Goal: Information Seeking & Learning: Learn about a topic

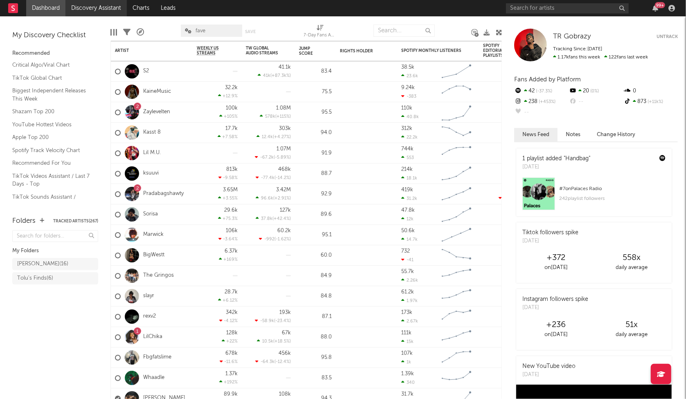
click at [121, 6] on link "Discovery Assistant" at bounding box center [95, 8] width 61 height 16
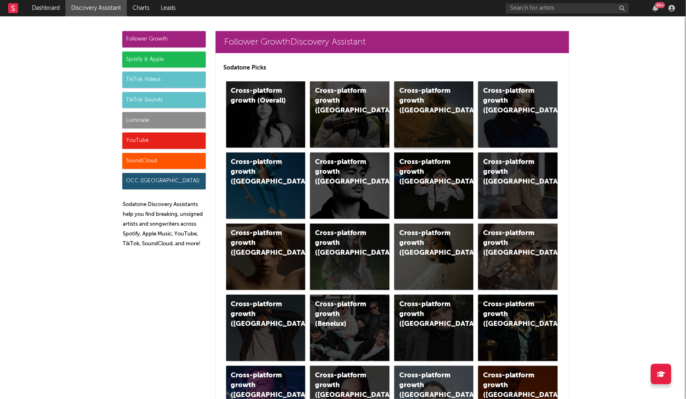
click at [431, 123] on div "Cross-platform growth (US)" at bounding box center [433, 114] width 79 height 66
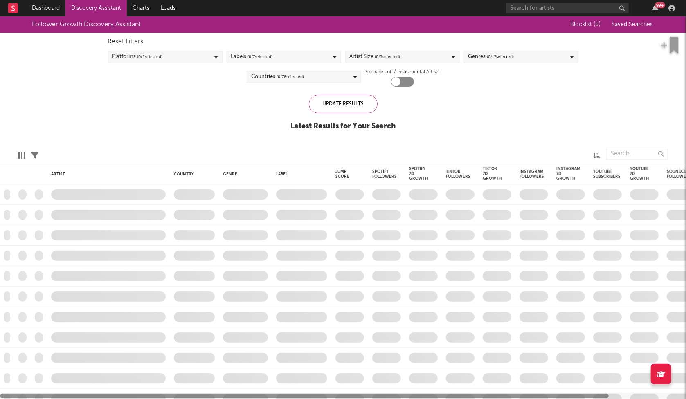
checkbox input "true"
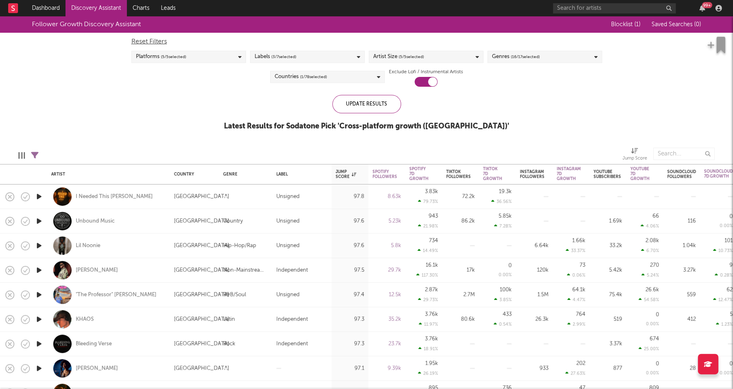
click at [450, 58] on div "Artist Size ( 5 / 5 selected)" at bounding box center [426, 57] width 115 height 12
click at [397, 123] on div "Moderate" at bounding box center [430, 126] width 95 height 10
click at [373, 123] on input "Moderate" at bounding box center [373, 126] width 0 height 10
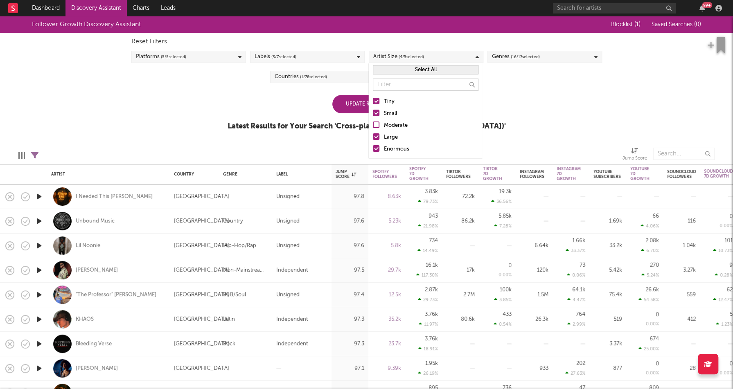
click at [392, 137] on div "Large" at bounding box center [430, 138] width 95 height 10
click at [373, 137] on input "Large" at bounding box center [373, 138] width 0 height 10
click at [392, 147] on div "Enormous" at bounding box center [430, 149] width 95 height 10
click at [373, 147] on input "Enormous" at bounding box center [373, 149] width 0 height 10
click at [342, 142] on div "Edit Columns Filters ( 11 filters active) Jump Score" at bounding box center [366, 152] width 733 height 25
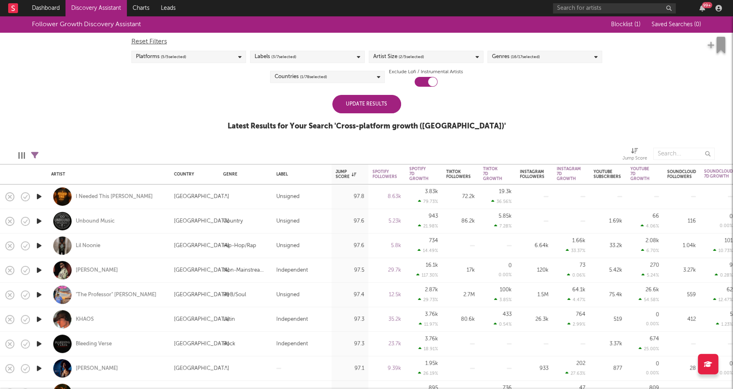
click at [373, 99] on div "Update Results" at bounding box center [366, 104] width 69 height 18
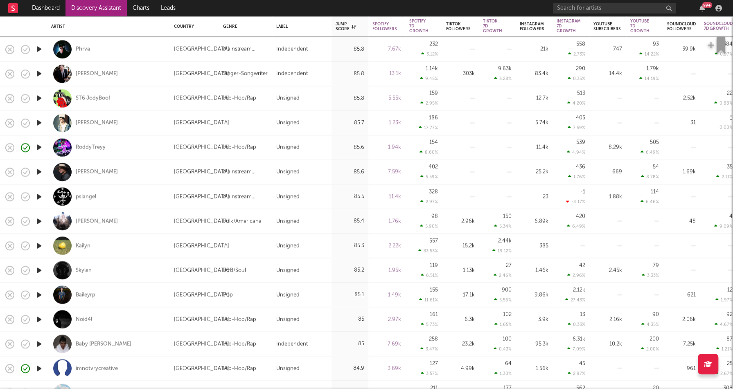
click at [38, 248] on icon "button" at bounding box center [39, 246] width 9 height 10
click at [349, 379] on div at bounding box center [367, 379] width 102 height 2
click at [250, 379] on icon "button" at bounding box center [250, 379] width 4 height 7
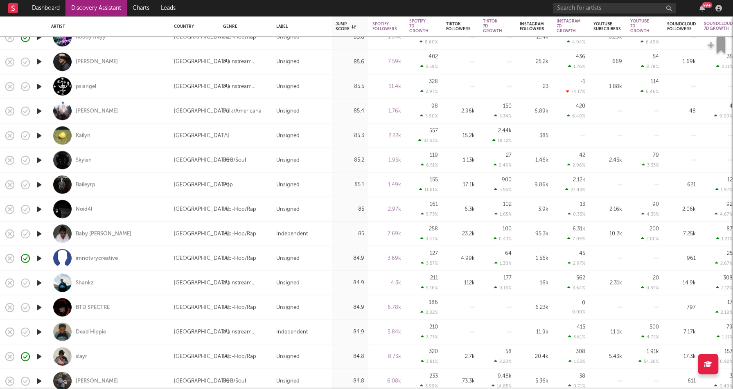
click at [38, 283] on icon "button" at bounding box center [39, 283] width 9 height 10
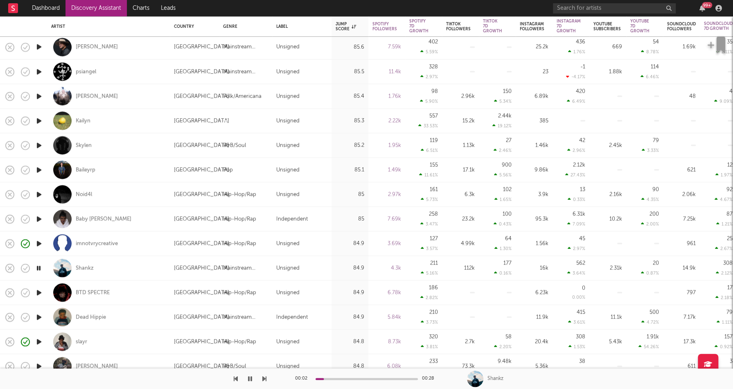
click at [38, 266] on icon "button" at bounding box center [39, 268] width 8 height 10
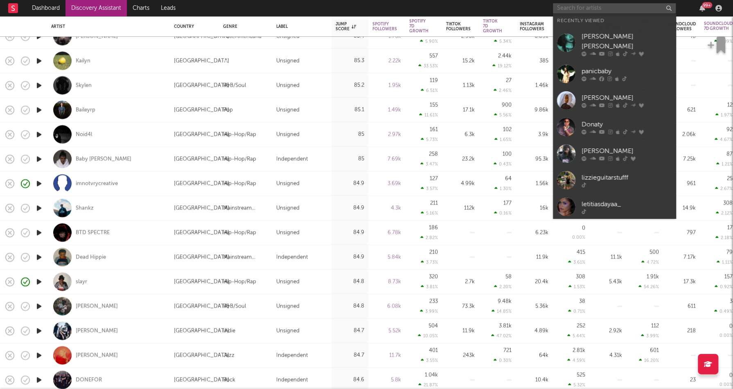
click at [572, 9] on input "text" at bounding box center [614, 8] width 123 height 10
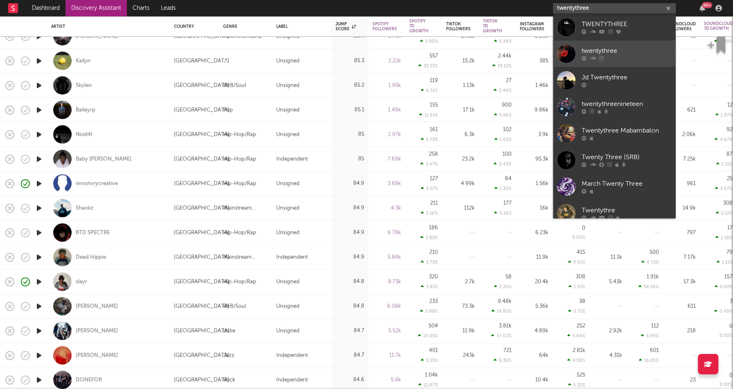
type input "twentythree"
click at [630, 54] on div "twentythree" at bounding box center [626, 51] width 90 height 10
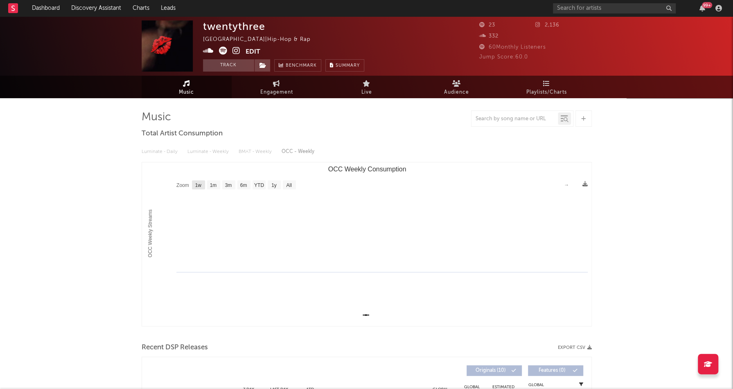
click at [200, 183] on text "1w" at bounding box center [198, 186] width 7 height 6
click at [214, 184] on text "1m" at bounding box center [213, 186] width 7 height 6
select select "1m"
type input "1970-02-01"
